Goal: Transaction & Acquisition: Obtain resource

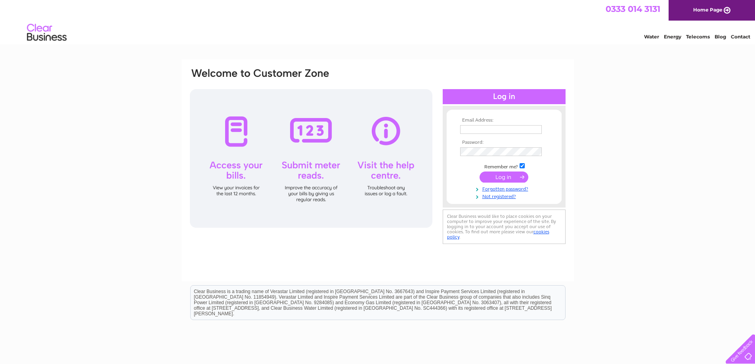
type input "invoices@kbbathrooms.co.uk"
click at [510, 178] on input "submit" at bounding box center [504, 177] width 49 height 11
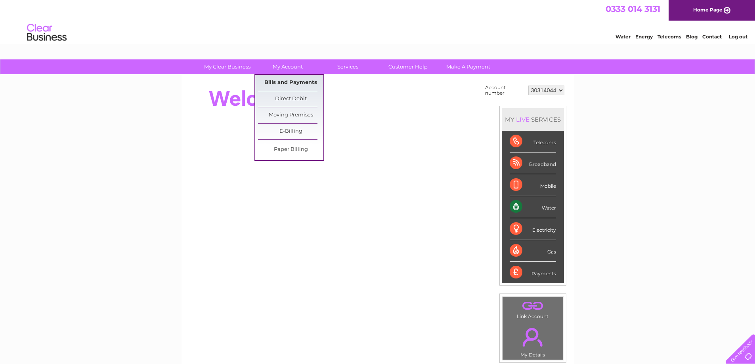
click at [288, 80] on link "Bills and Payments" at bounding box center [290, 83] width 65 height 16
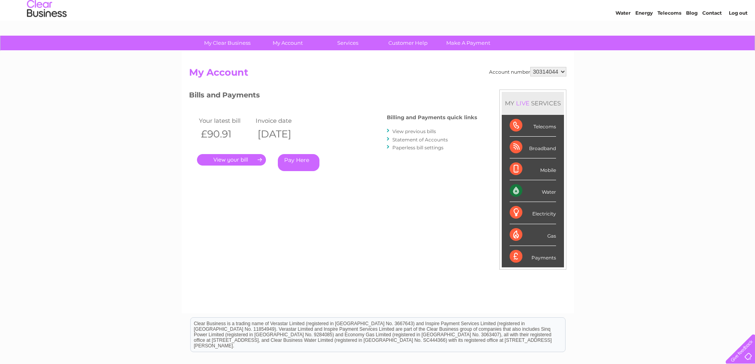
scroll to position [23, 0]
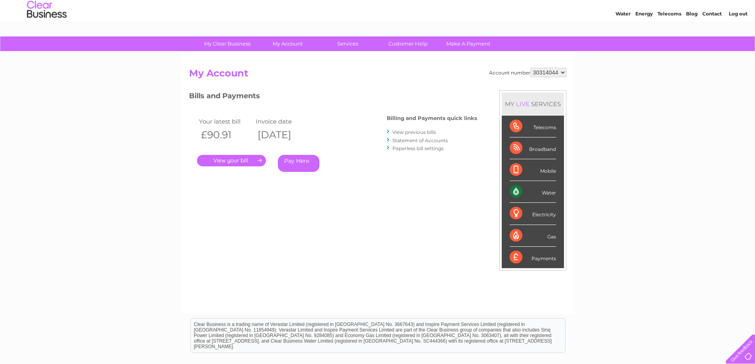
click at [418, 132] on link "View previous bills" at bounding box center [414, 132] width 44 height 6
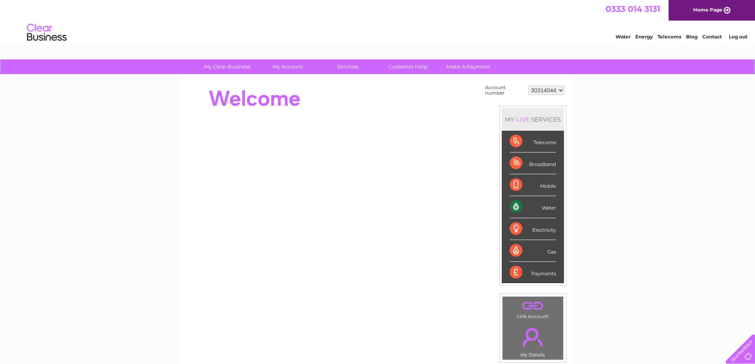
click at [562, 90] on select "30314044" at bounding box center [546, 91] width 36 height 10
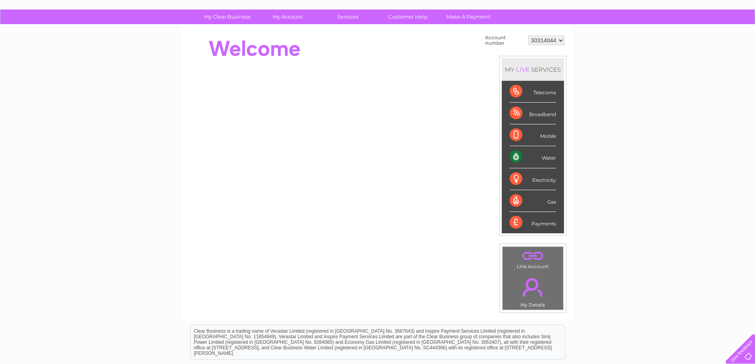
scroll to position [52, 0]
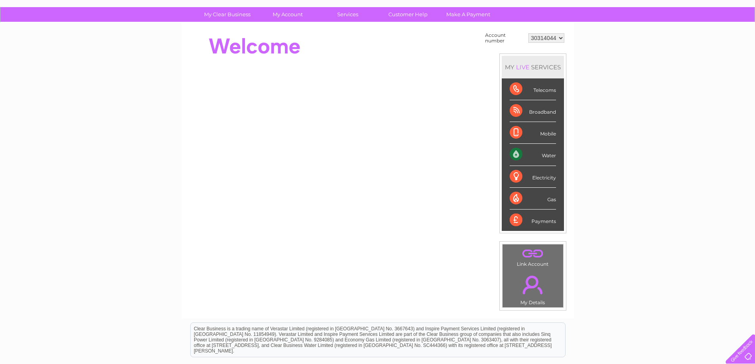
click at [529, 255] on link "." at bounding box center [532, 253] width 57 height 14
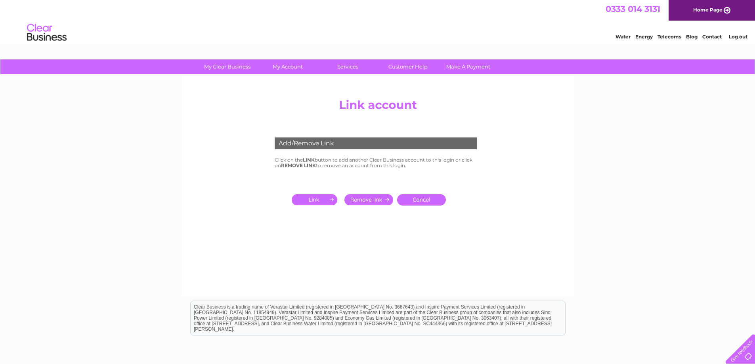
click at [316, 200] on input "submit" at bounding box center [316, 199] width 49 height 11
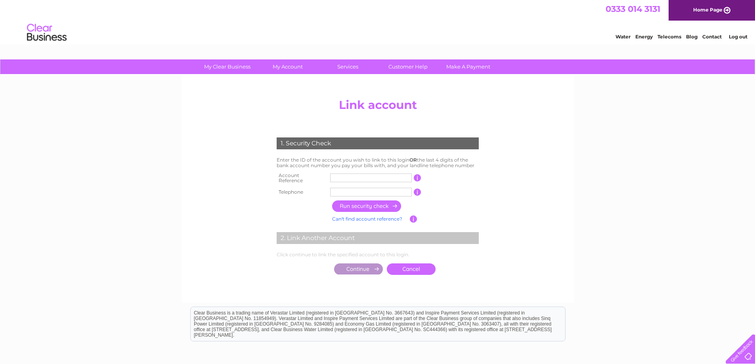
click at [354, 177] on input "text" at bounding box center [371, 178] width 82 height 9
type input "30324301"
click at [345, 190] on input "text" at bounding box center [371, 192] width 82 height 9
type input "01417712037"
click at [359, 203] on input "button" at bounding box center [367, 206] width 70 height 11
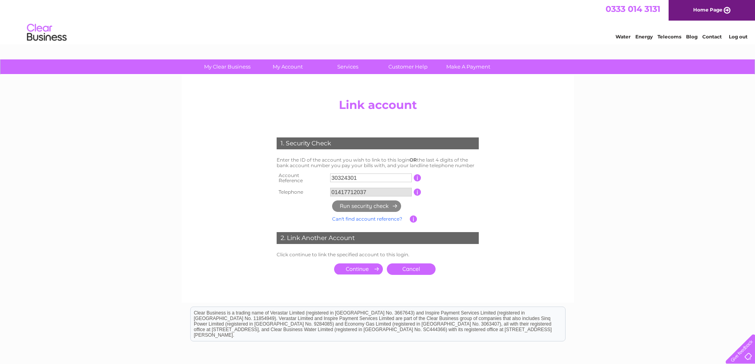
click at [364, 266] on input "submit" at bounding box center [358, 269] width 49 height 11
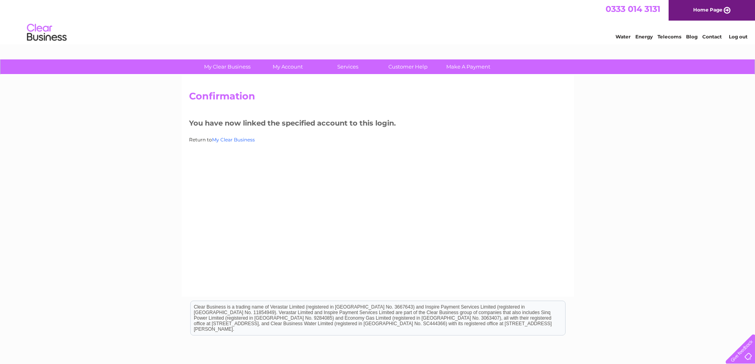
click at [238, 140] on link "My Clear Business" at bounding box center [233, 140] width 43 height 6
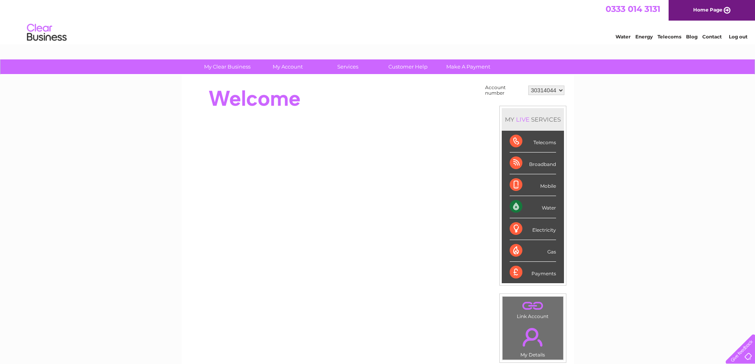
click at [561, 90] on select "30314044 30324301" at bounding box center [546, 91] width 36 height 10
select select "30324301"
click at [528, 86] on select "30314044 30324301" at bounding box center [546, 91] width 36 height 10
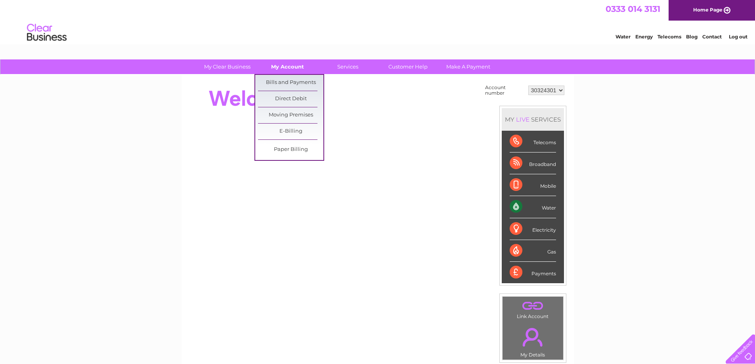
click at [287, 65] on link "My Account" at bounding box center [287, 66] width 65 height 15
click at [289, 81] on link "Bills and Payments" at bounding box center [290, 83] width 65 height 16
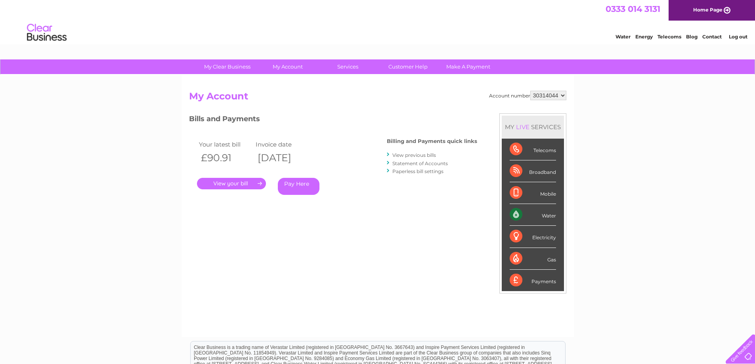
click at [562, 94] on select "30314044 30324301" at bounding box center [548, 96] width 36 height 10
select select "30324301"
click at [530, 91] on select "30314044 30324301" at bounding box center [548, 96] width 36 height 10
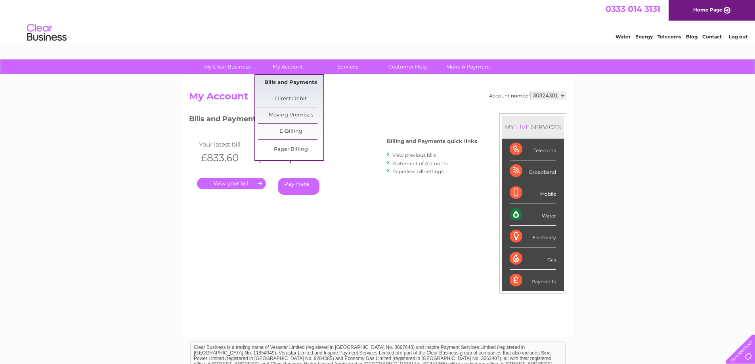
click at [286, 82] on link "Bills and Payments" at bounding box center [290, 83] width 65 height 16
click at [300, 83] on link "Bills and Payments" at bounding box center [290, 83] width 65 height 16
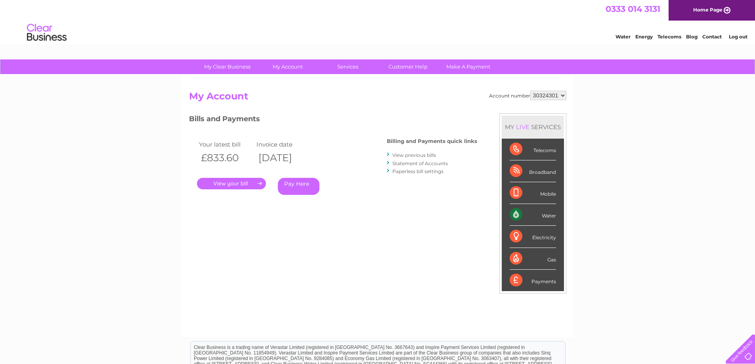
click at [406, 153] on link "View previous bills" at bounding box center [414, 155] width 44 height 6
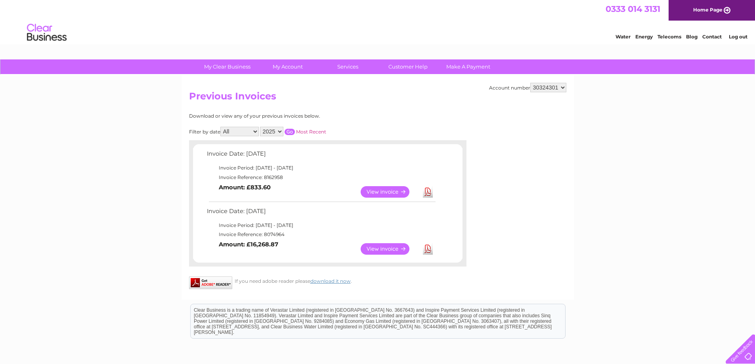
click at [395, 245] on link "View" at bounding box center [390, 248] width 58 height 11
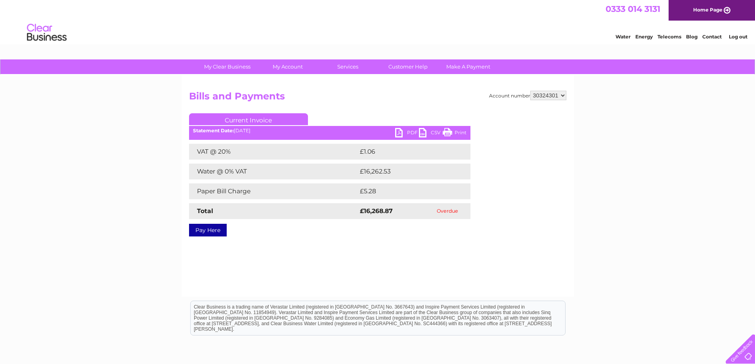
click at [401, 131] on link "PDF" at bounding box center [407, 133] width 24 height 11
click at [562, 92] on select "30314044 30324301" at bounding box center [548, 96] width 36 height 10
click at [562, 95] on select "30314044 30324301" at bounding box center [548, 96] width 36 height 10
select select "30314044"
click at [530, 91] on select "30314044 30324301" at bounding box center [548, 96] width 36 height 10
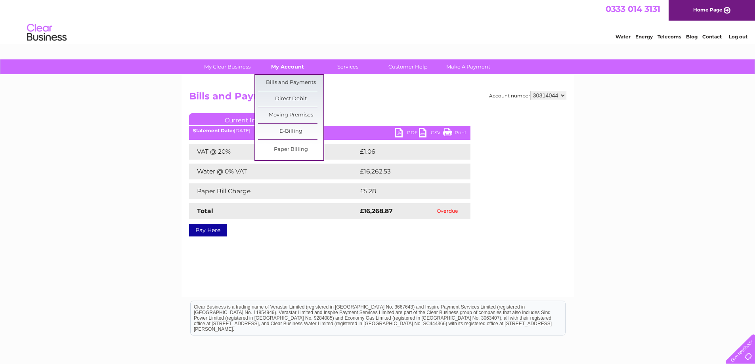
click at [297, 63] on link "My Account" at bounding box center [287, 66] width 65 height 15
click at [291, 84] on link "Bills and Payments" at bounding box center [290, 83] width 65 height 16
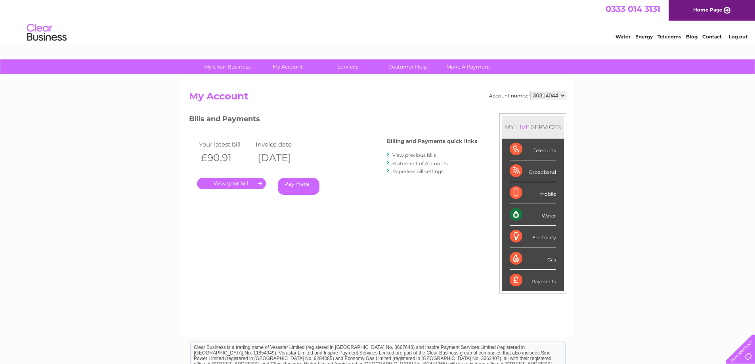
click at [238, 183] on link "." at bounding box center [231, 183] width 69 height 11
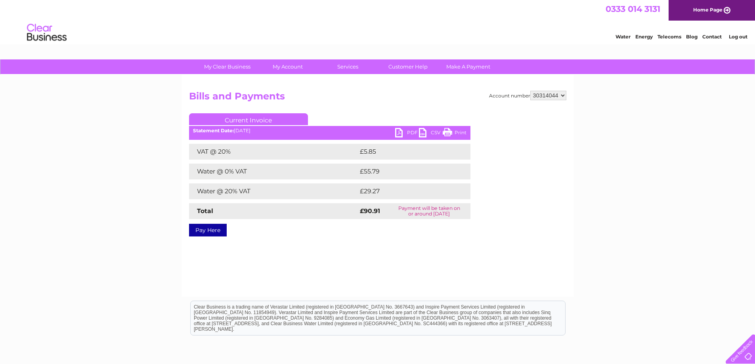
click at [397, 135] on link "PDF" at bounding box center [407, 133] width 24 height 11
click at [564, 95] on select "30314044 30324301" at bounding box center [548, 96] width 36 height 10
click at [530, 91] on select "30314044 30324301" at bounding box center [548, 96] width 36 height 10
click at [560, 93] on select "30314044 30324301" at bounding box center [548, 96] width 36 height 10
select select "30314044"
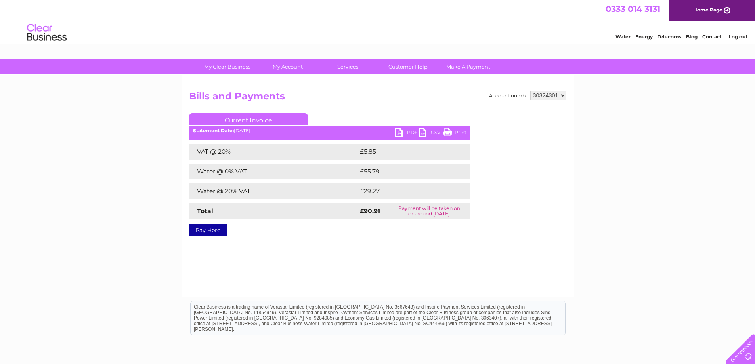
click at [530, 91] on select "30314044 30324301" at bounding box center [548, 96] width 36 height 10
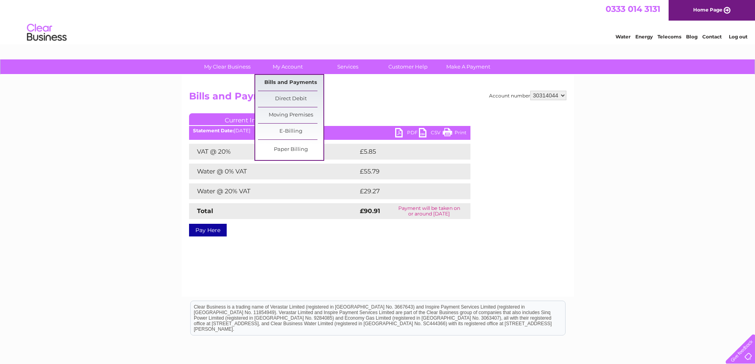
click at [271, 83] on link "Bills and Payments" at bounding box center [290, 83] width 65 height 16
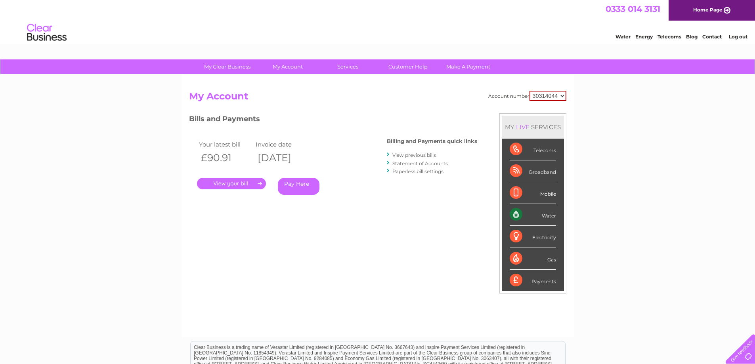
click at [232, 183] on link "." at bounding box center [231, 183] width 69 height 11
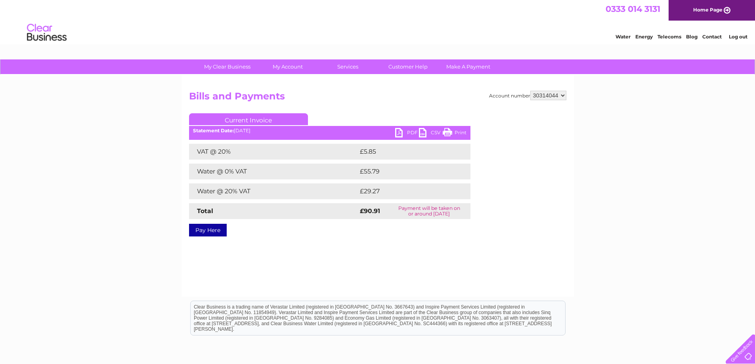
click at [560, 96] on select "30314044 30324301" at bounding box center [548, 96] width 36 height 10
select select "30324301"
click at [530, 91] on select "30314044 30324301" at bounding box center [548, 96] width 36 height 10
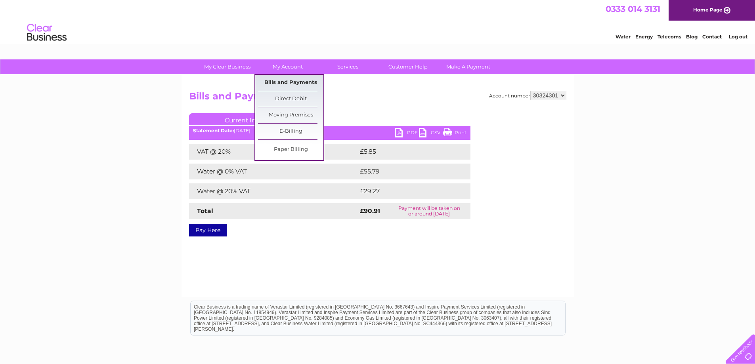
click at [293, 80] on link "Bills and Payments" at bounding box center [290, 83] width 65 height 16
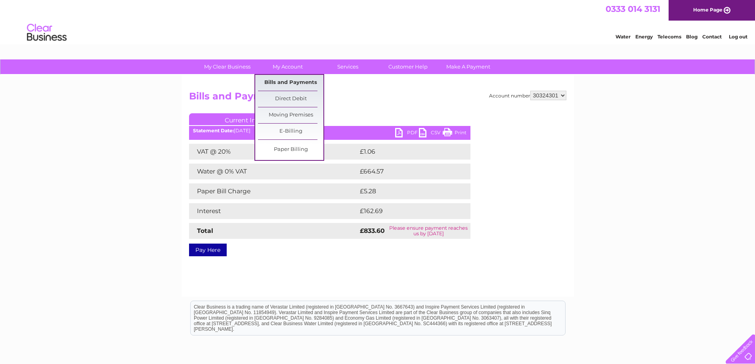
click at [292, 82] on link "Bills and Payments" at bounding box center [290, 83] width 65 height 16
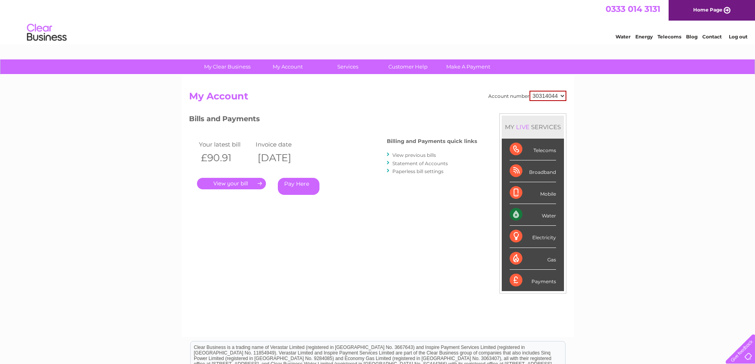
click at [236, 183] on link "." at bounding box center [231, 183] width 69 height 11
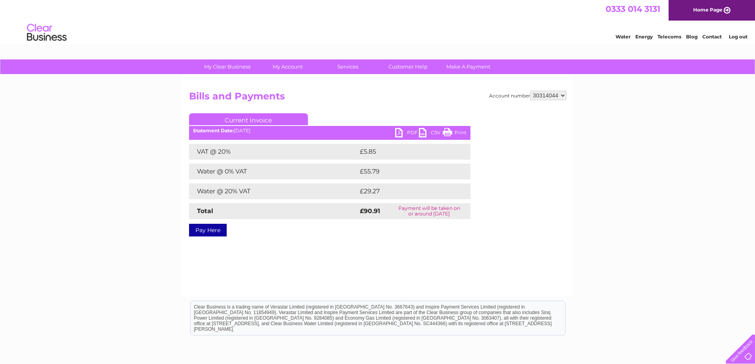
click at [403, 133] on link "PDF" at bounding box center [407, 133] width 24 height 11
click at [564, 94] on select "30314044 30324301" at bounding box center [548, 96] width 36 height 10
select select "30324301"
click at [530, 91] on select "30314044 30324301" at bounding box center [548, 96] width 36 height 10
click at [561, 94] on select "30314044 30324301" at bounding box center [548, 96] width 36 height 10
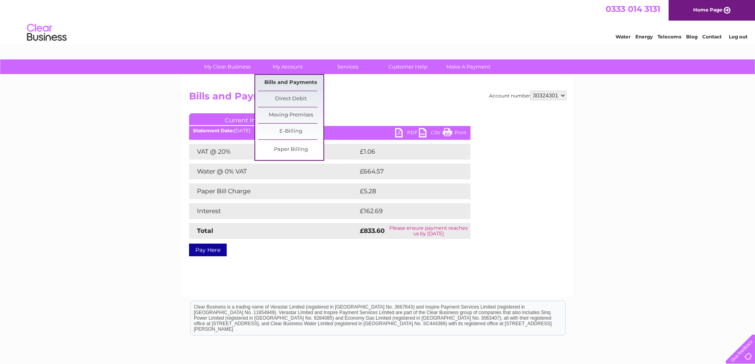
click at [287, 84] on link "Bills and Payments" at bounding box center [290, 83] width 65 height 16
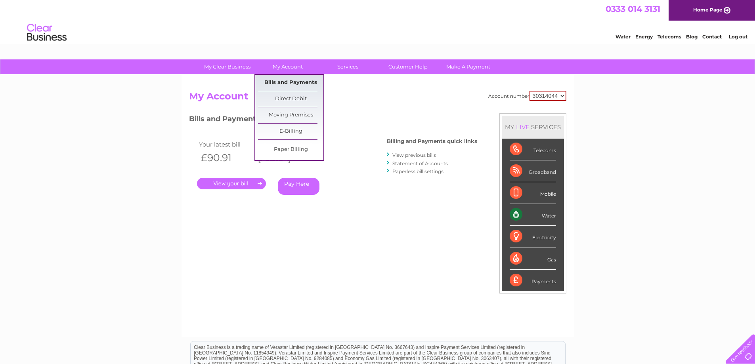
click at [285, 85] on link "Bills and Payments" at bounding box center [290, 83] width 65 height 16
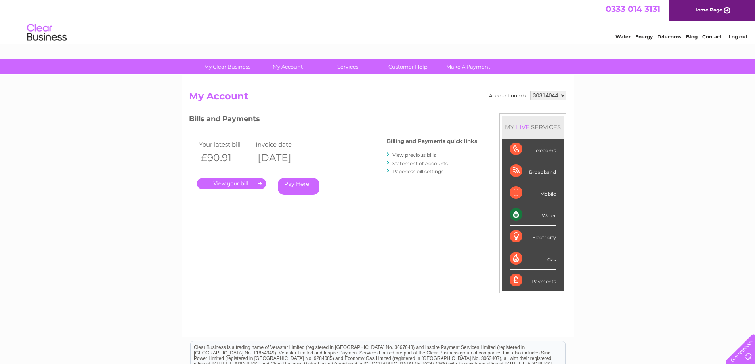
click at [405, 157] on link "View previous bills" at bounding box center [414, 155] width 44 height 6
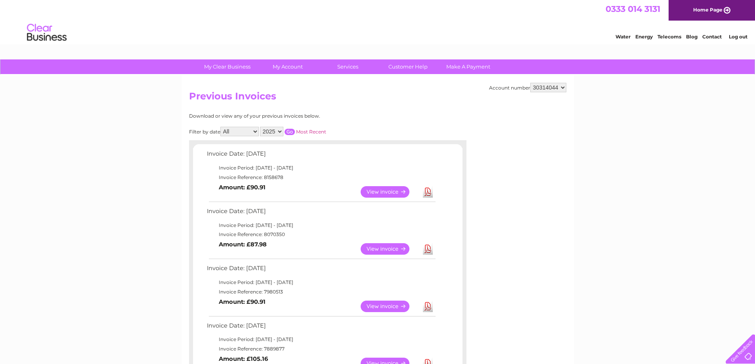
click at [560, 87] on select "30314044 30324301" at bounding box center [548, 88] width 36 height 10
select select "30324301"
click at [530, 83] on select "30314044 30324301" at bounding box center [548, 88] width 36 height 10
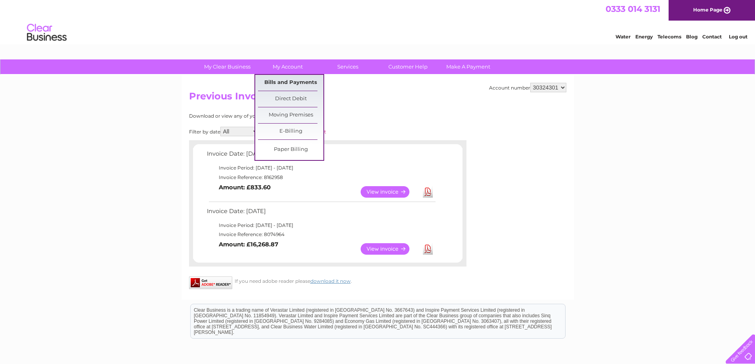
click at [290, 82] on link "Bills and Payments" at bounding box center [290, 83] width 65 height 16
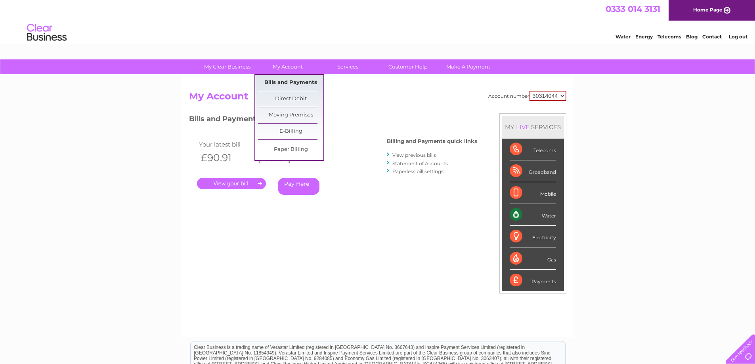
click at [284, 85] on link "Bills and Payments" at bounding box center [290, 83] width 65 height 16
click at [283, 82] on link "Bills and Payments" at bounding box center [290, 83] width 65 height 16
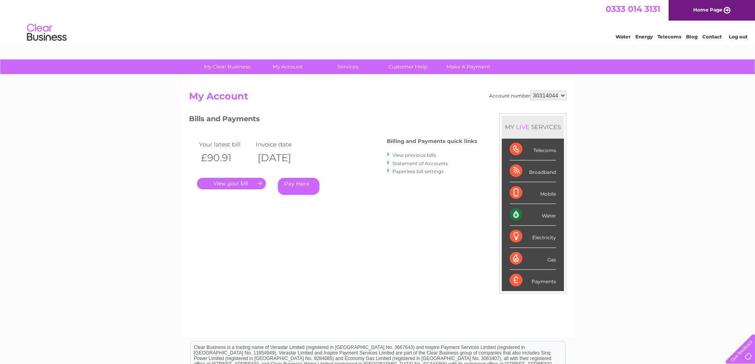
click at [560, 96] on select "30314044 30324301" at bounding box center [548, 96] width 36 height 10
select select "30324301"
click at [530, 91] on select "30314044 30324301" at bounding box center [548, 96] width 36 height 10
click at [416, 155] on link "View previous bills" at bounding box center [414, 155] width 44 height 6
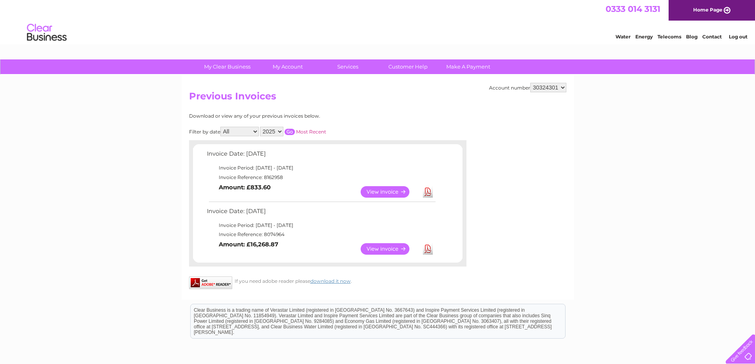
click at [383, 193] on link "View" at bounding box center [390, 191] width 58 height 11
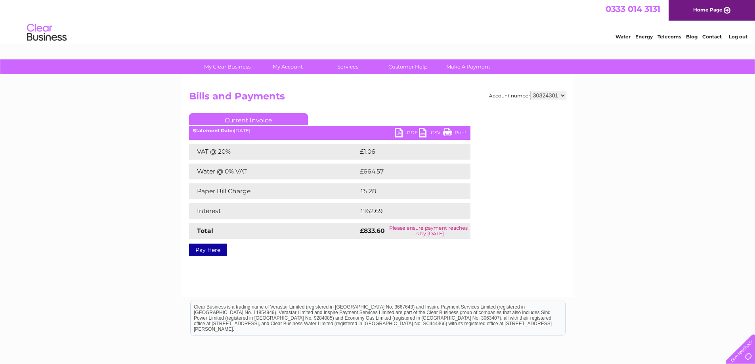
click at [398, 131] on link "PDF" at bounding box center [407, 133] width 24 height 11
